Goal: Task Accomplishment & Management: Complete application form

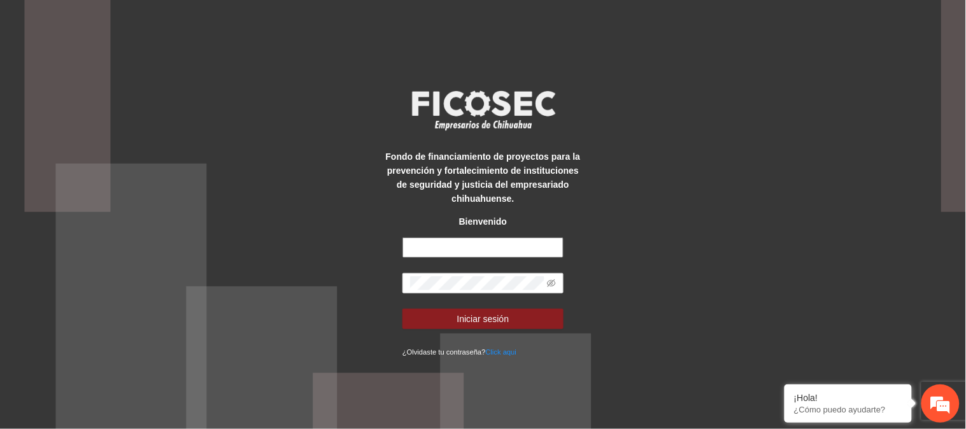
click at [472, 251] on input "text" at bounding box center [482, 247] width 161 height 20
type input "**********"
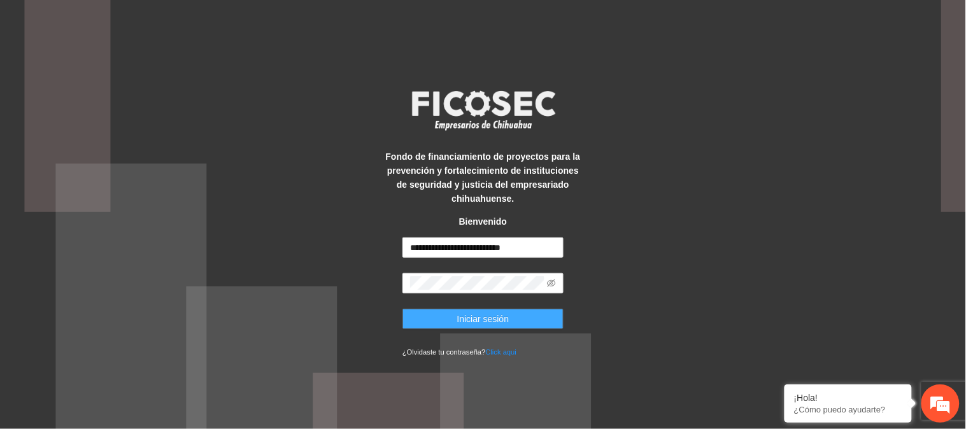
click at [470, 327] on button "Iniciar sesión" at bounding box center [482, 319] width 161 height 20
